Goal: Book appointment/travel/reservation

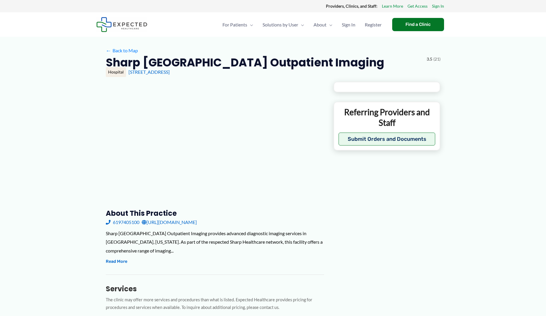
type input "**********"
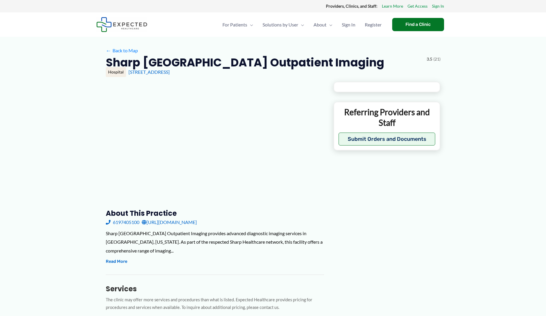
type input "**********"
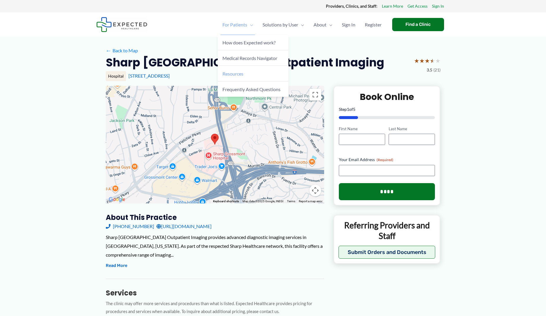
click at [238, 75] on span "Resources" at bounding box center [232, 74] width 21 height 6
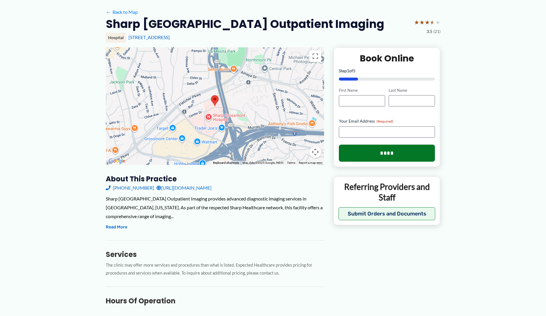
scroll to position [38, 0]
